Goal: Task Accomplishment & Management: Complete application form

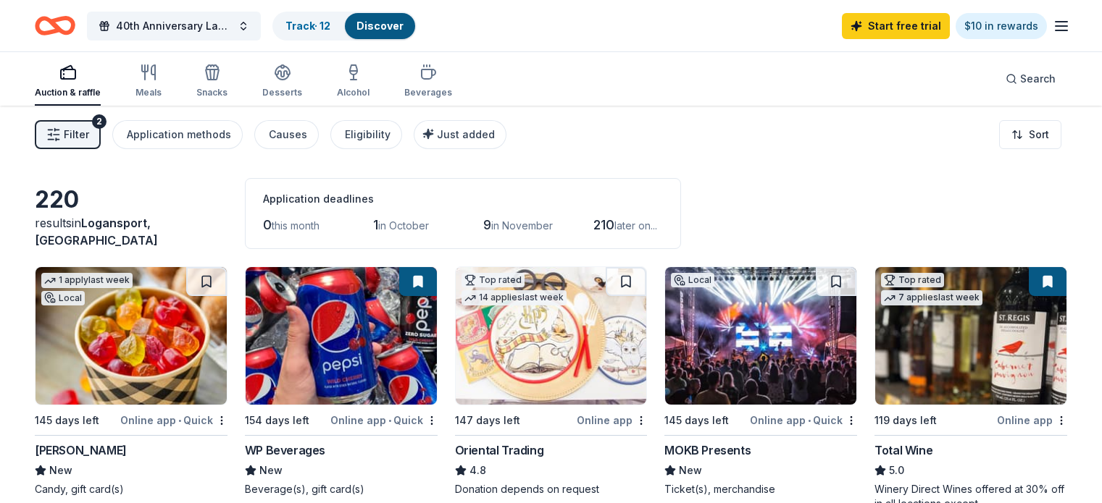
scroll to position [869, 0]
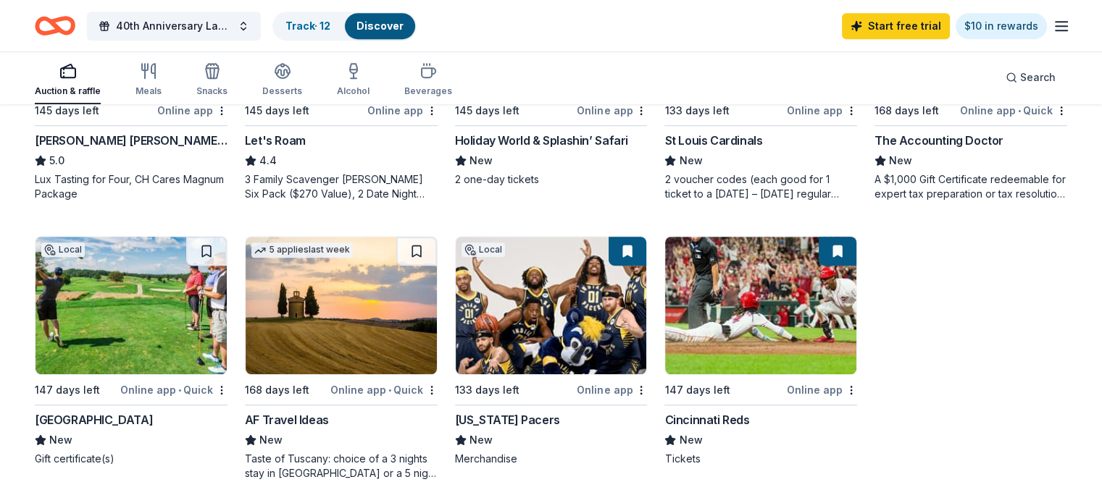
click at [550, 316] on img at bounding box center [551, 306] width 191 height 138
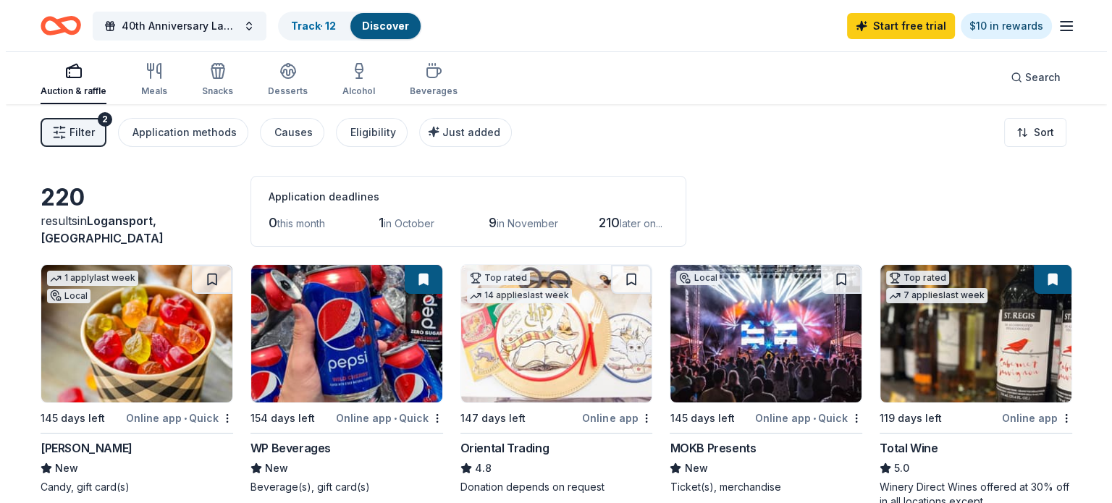
scroll to position [0, 0]
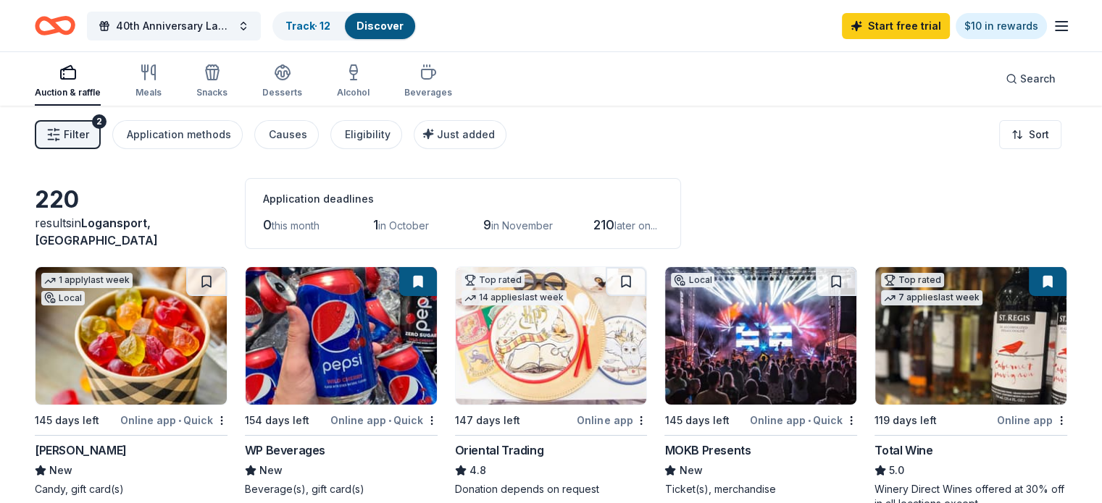
click at [89, 131] on span "Filter" at bounding box center [76, 134] width 25 height 17
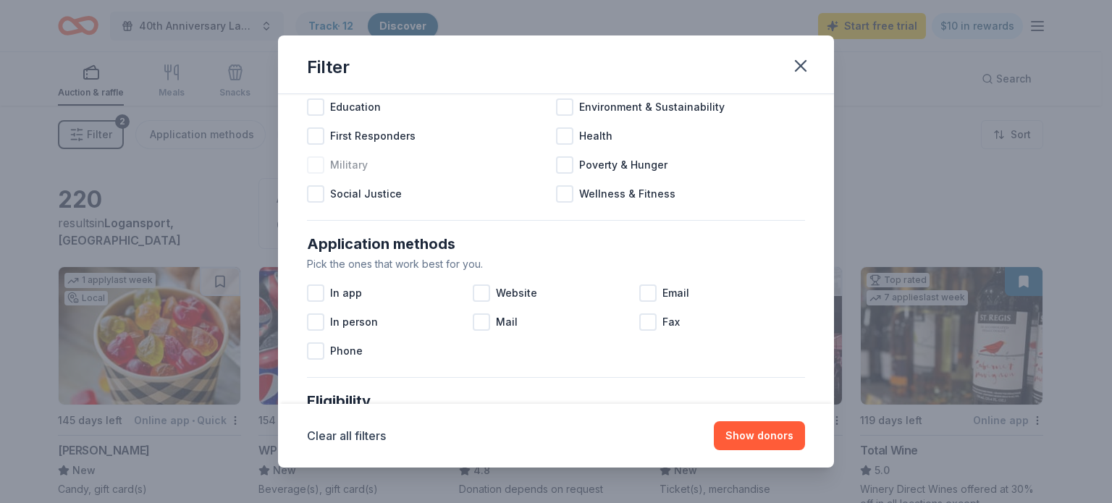
scroll to position [145, 0]
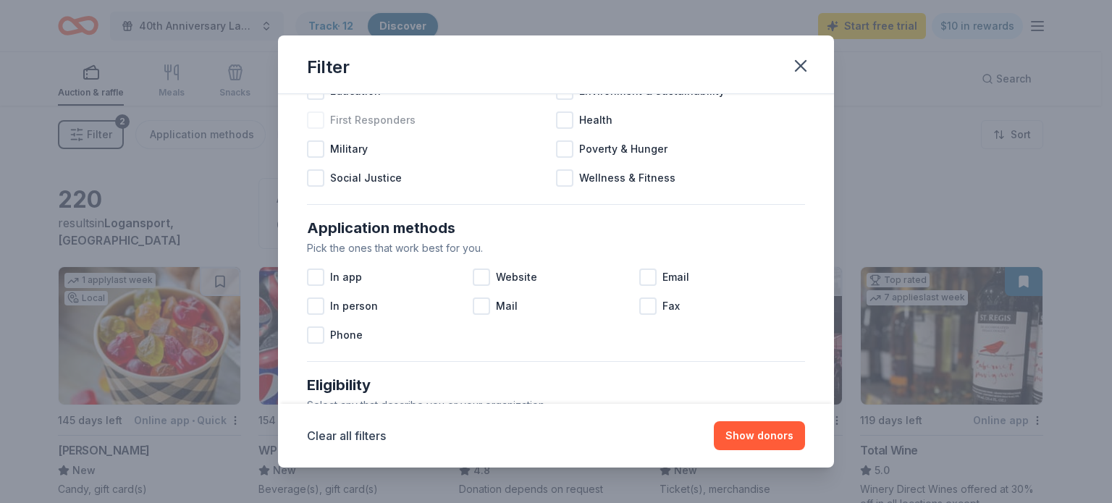
click at [319, 121] on div at bounding box center [315, 120] width 17 height 17
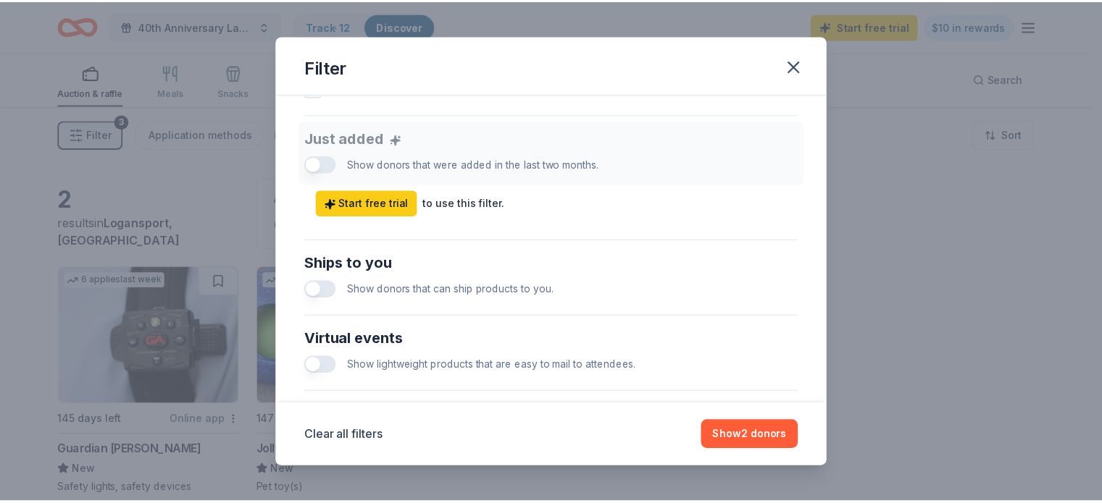
scroll to position [579, 0]
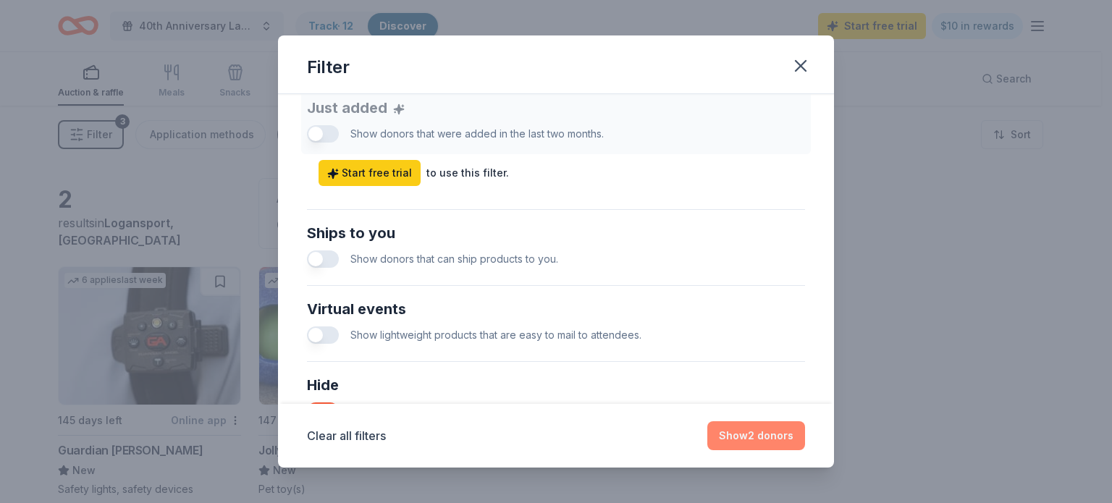
click at [742, 430] on button "Show 2 donors" at bounding box center [757, 436] width 98 height 29
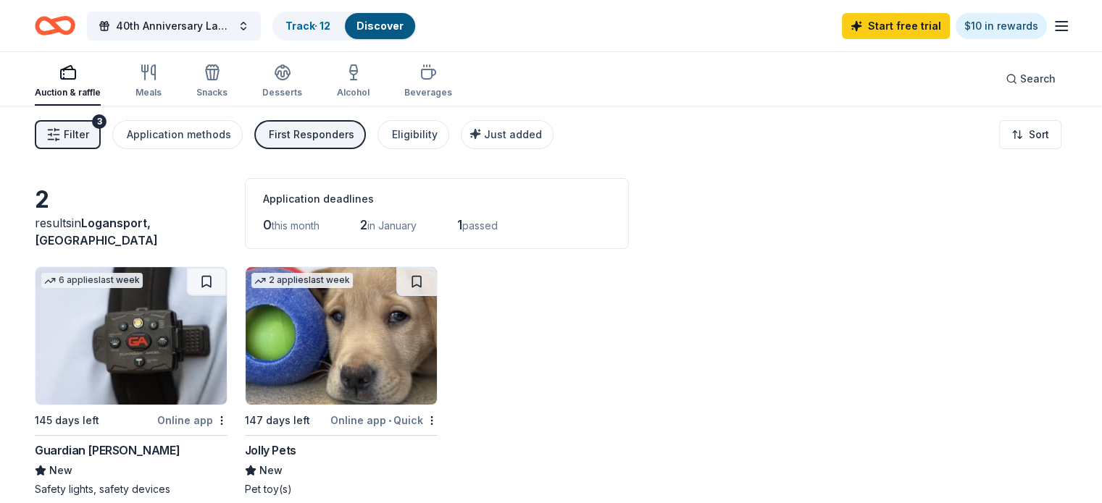
scroll to position [72, 0]
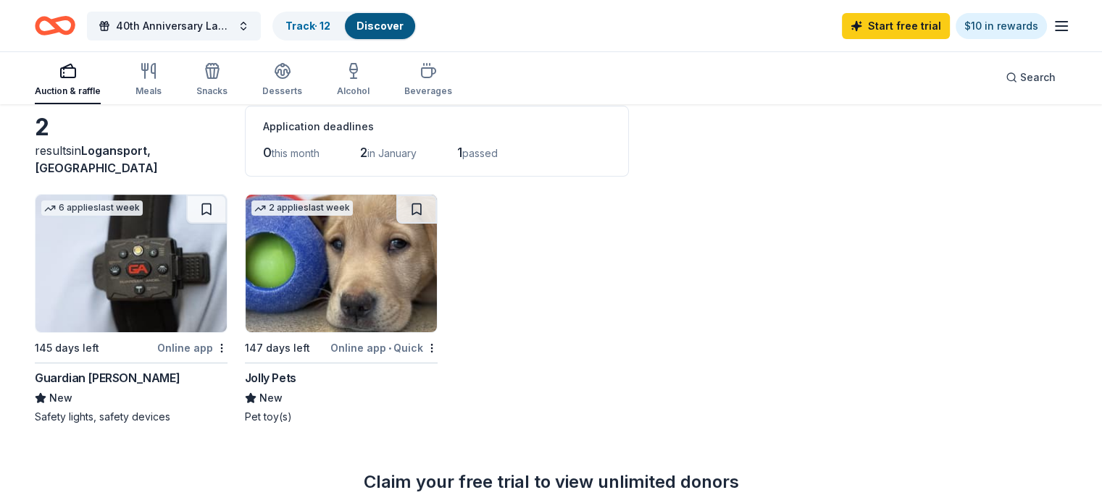
click at [141, 260] on img at bounding box center [130, 264] width 191 height 138
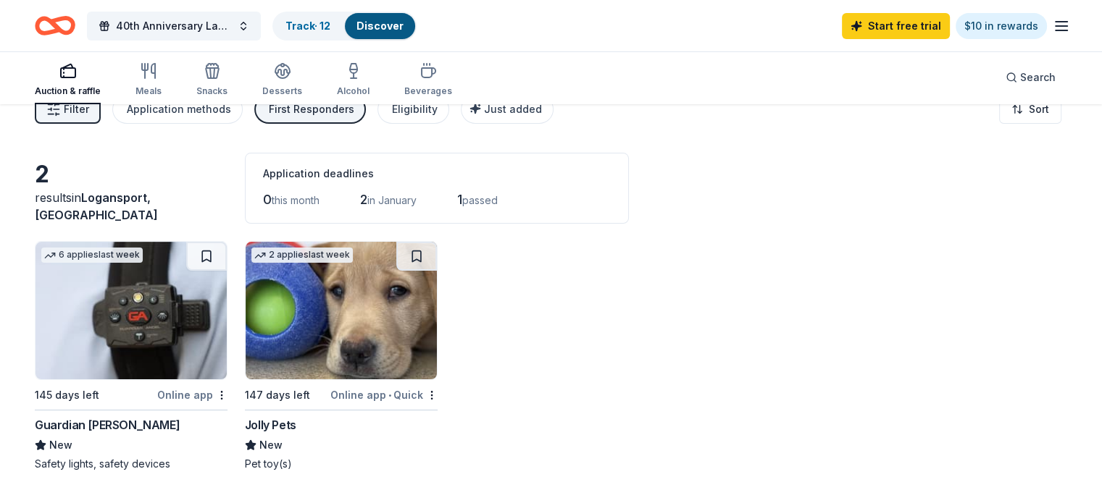
scroll to position [0, 0]
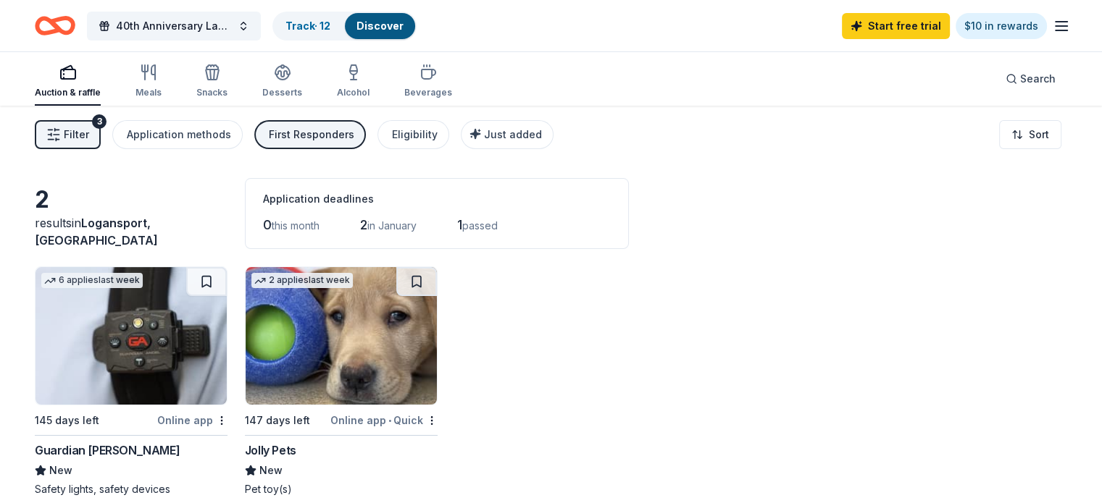
click at [75, 22] on icon "Home" at bounding box center [55, 26] width 41 height 34
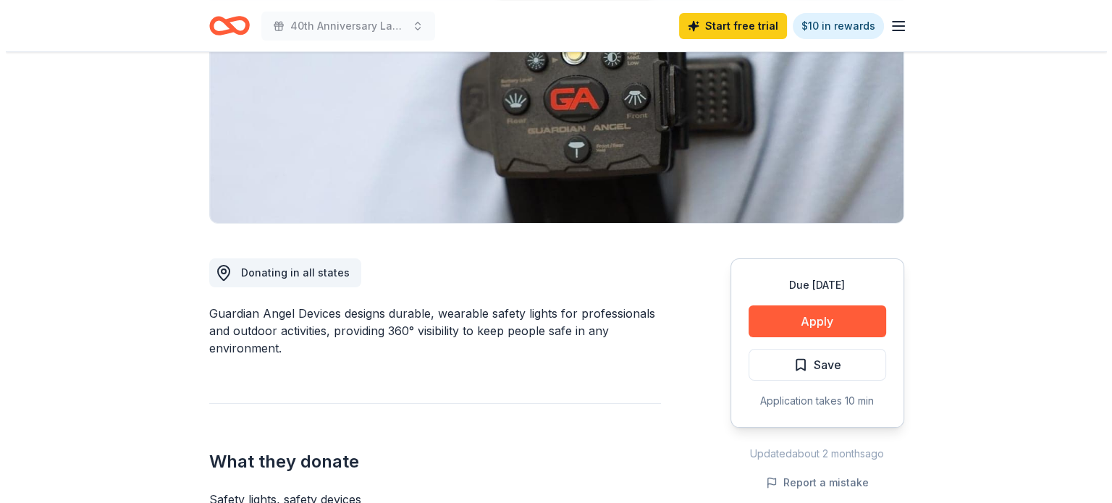
scroll to position [217, 0]
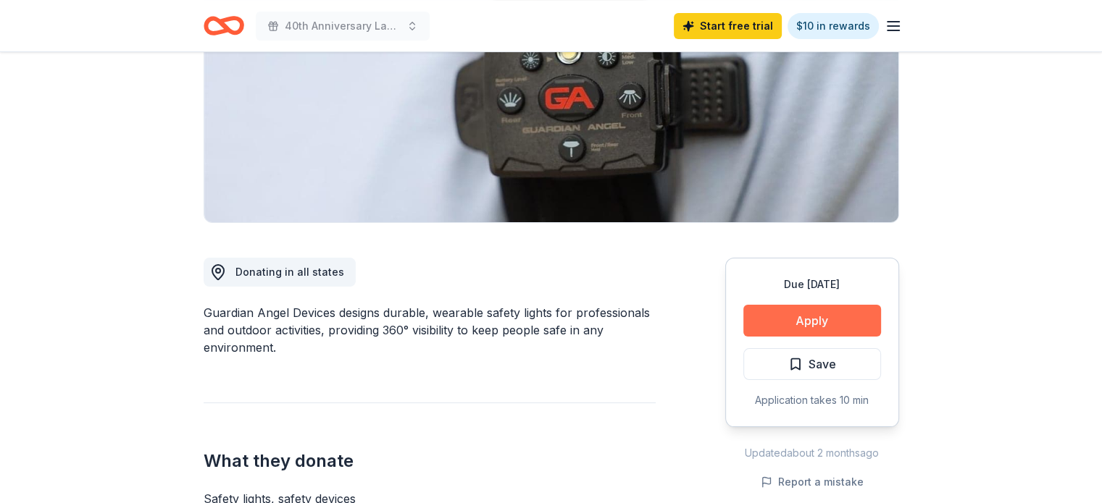
click at [807, 314] on button "Apply" at bounding box center [812, 321] width 138 height 32
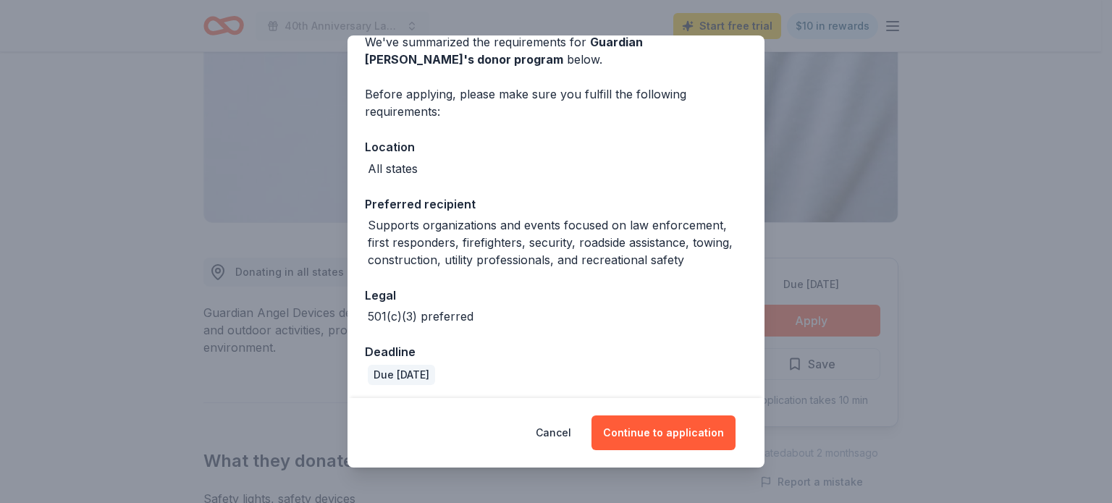
scroll to position [75, 0]
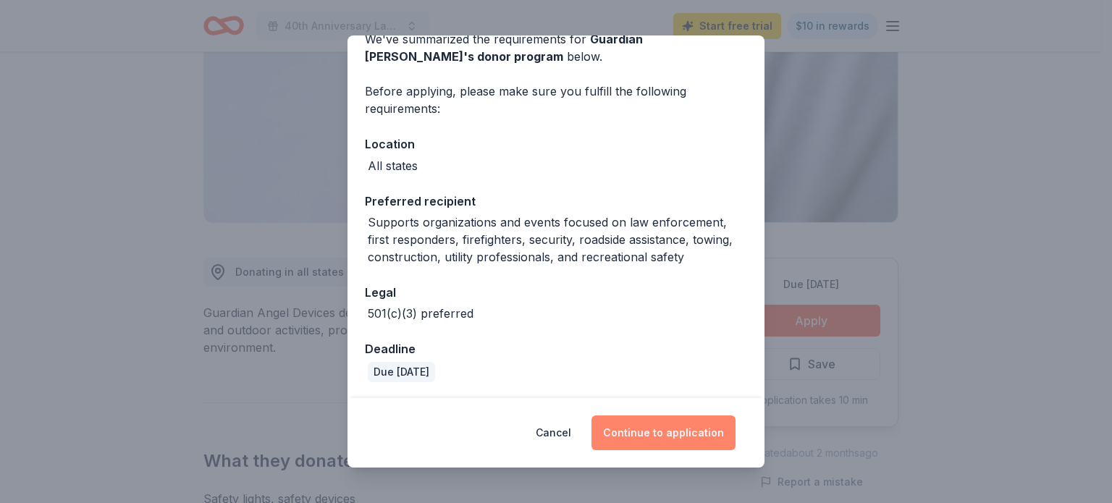
click at [687, 431] on button "Continue to application" at bounding box center [664, 433] width 144 height 35
